Goal: Task Accomplishment & Management: Manage account settings

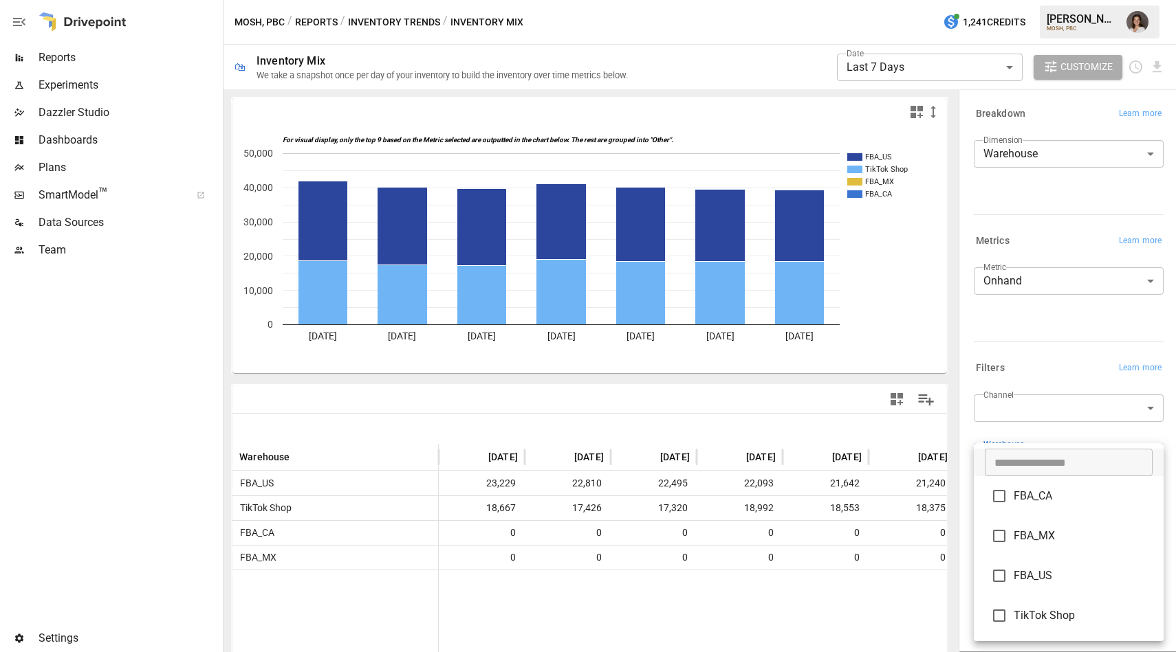
click at [760, 14] on div at bounding box center [588, 326] width 1176 height 652
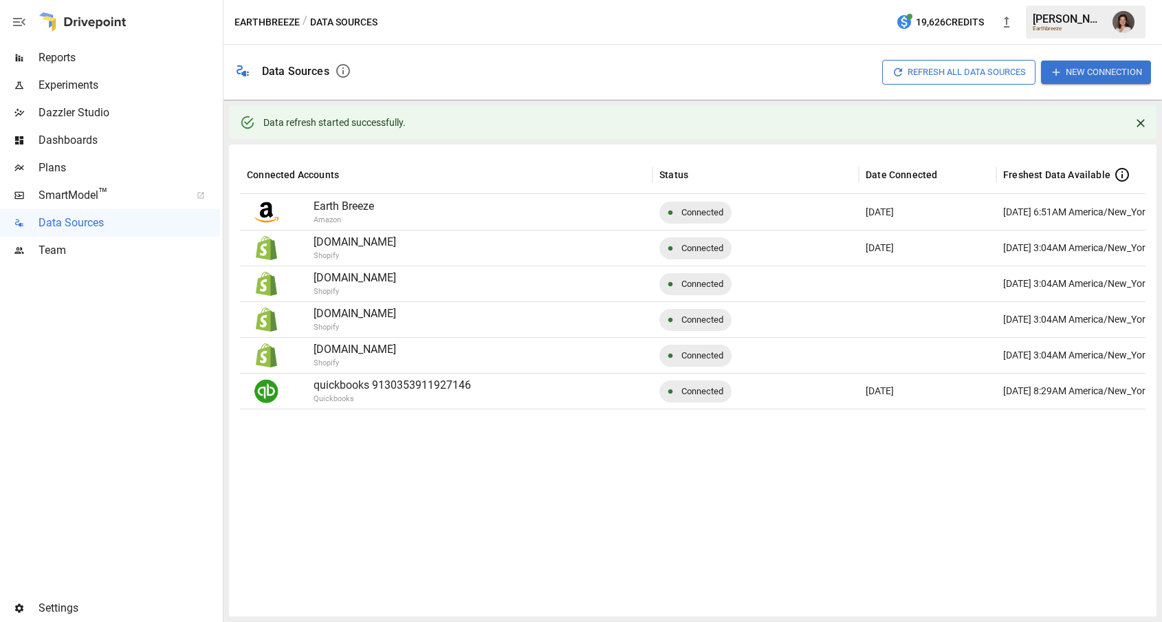
scroll to position [0, 91]
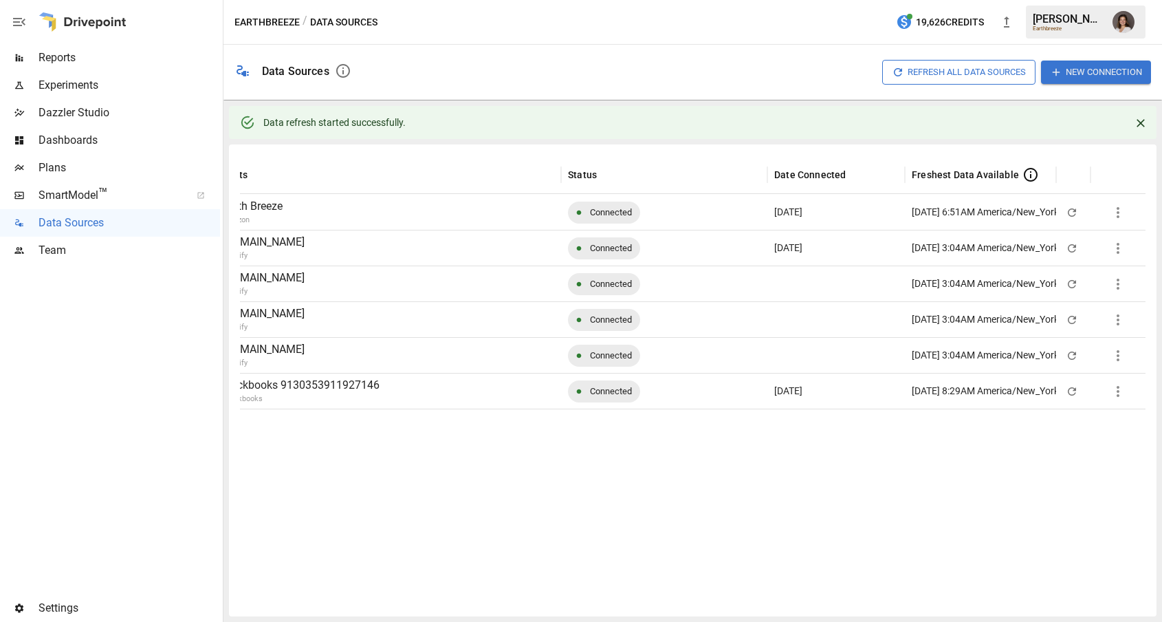
click at [999, 17] on icon "New version available, click to update!" at bounding box center [1006, 22] width 17 height 17
